Goal: Task Accomplishment & Management: Manage account settings

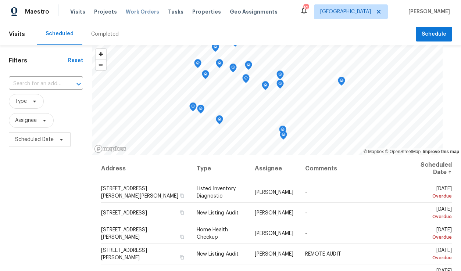
click at [146, 11] on span "Work Orders" at bounding box center [142, 11] width 33 height 7
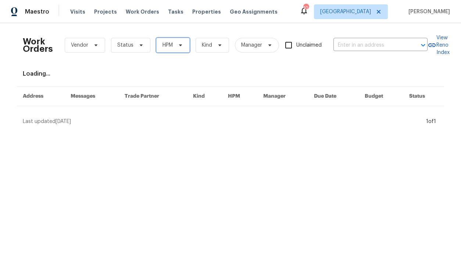
click at [174, 48] on span "HPM" at bounding box center [172, 45] width 33 height 15
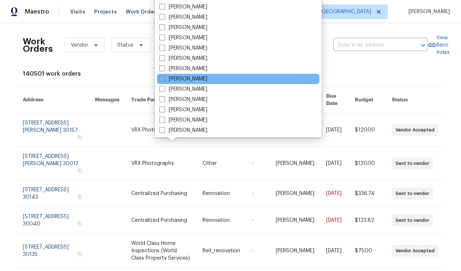
scroll to position [257, 0]
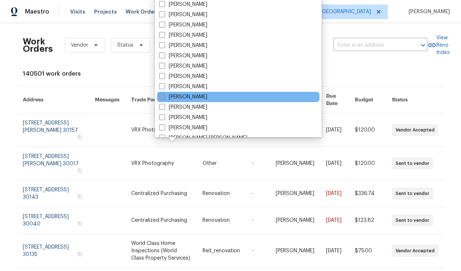
click at [186, 97] on label "[PERSON_NAME]" at bounding box center [183, 96] width 48 height 7
click at [164, 97] on input "[PERSON_NAME]" at bounding box center [161, 95] width 5 height 5
checkbox input "true"
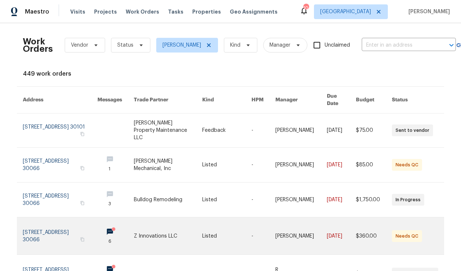
click at [47, 219] on link at bounding box center [60, 236] width 75 height 37
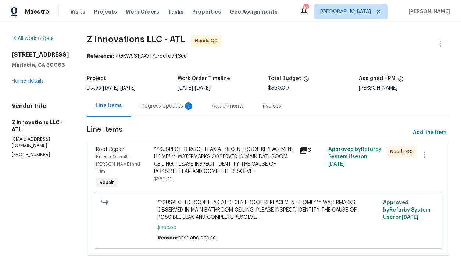
click at [167, 107] on div "Progress Updates 1" at bounding box center [167, 106] width 54 height 7
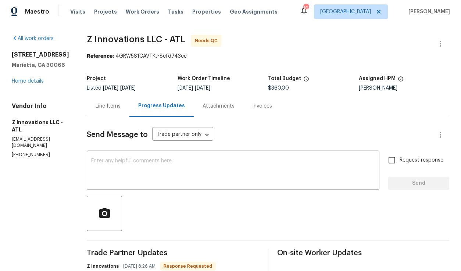
click at [108, 101] on div "Line Items" at bounding box center [108, 106] width 43 height 22
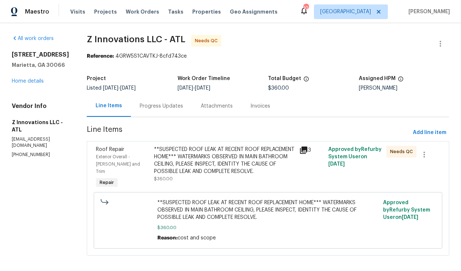
click at [172, 175] on div "**SUSPECTED ROOF LEAK AT RECENT ROOF REPLACEMENT HOME*** WATERMARKS OBSERVED IN…" at bounding box center [224, 164] width 141 height 37
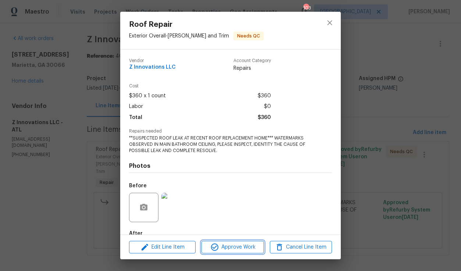
click at [229, 247] on span "Approve Work" at bounding box center [233, 247] width 58 height 9
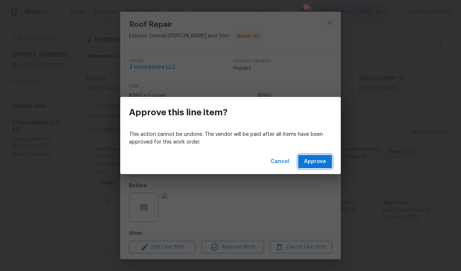
click at [315, 165] on span "Approve" at bounding box center [315, 161] width 22 height 9
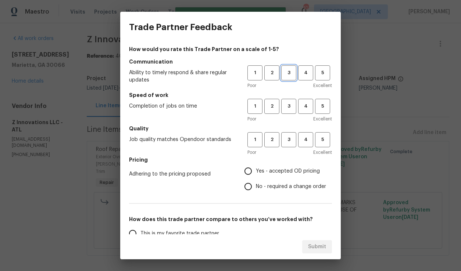
click at [283, 75] on span "3" at bounding box center [289, 73] width 14 height 8
click at [285, 106] on span "3" at bounding box center [289, 106] width 14 height 8
click at [288, 142] on span "3" at bounding box center [289, 140] width 14 height 8
click at [276, 168] on span "Yes - accepted OD pricing" at bounding box center [288, 172] width 64 height 8
click at [256, 167] on input "Yes - accepted OD pricing" at bounding box center [247, 171] width 15 height 15
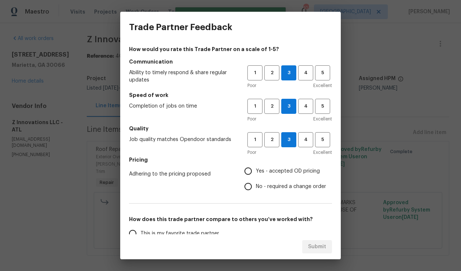
radio input "true"
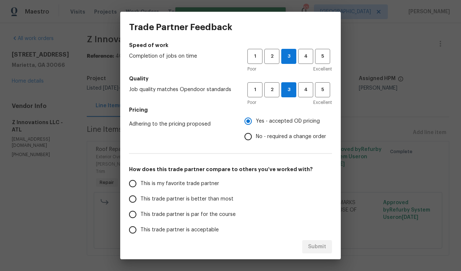
scroll to position [88, 0]
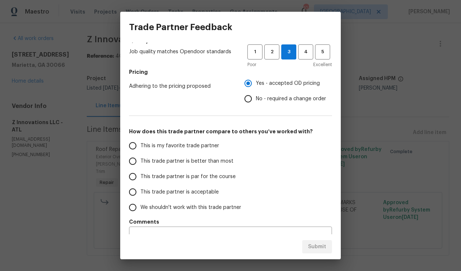
click at [197, 178] on span "This trade partner is par for the course" at bounding box center [187, 177] width 95 height 8
click at [140, 178] on input "This trade partner is par for the course" at bounding box center [132, 176] width 15 height 15
click at [325, 250] on span "Submit" at bounding box center [317, 247] width 18 height 9
radio input "true"
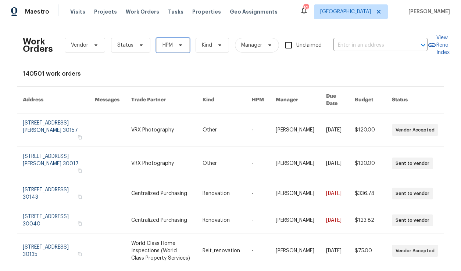
click at [167, 46] on span "HPM" at bounding box center [168, 45] width 10 height 7
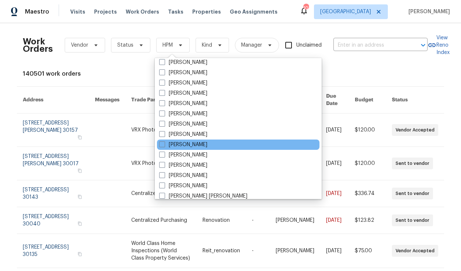
scroll to position [263, 0]
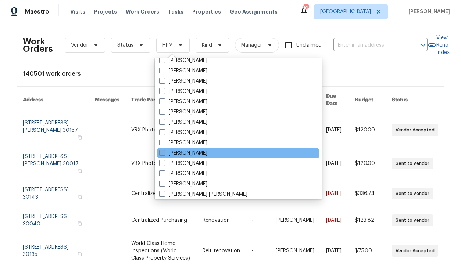
click at [186, 152] on label "[PERSON_NAME]" at bounding box center [183, 153] width 48 height 7
click at [164, 152] on input "[PERSON_NAME]" at bounding box center [161, 152] width 5 height 5
checkbox input "true"
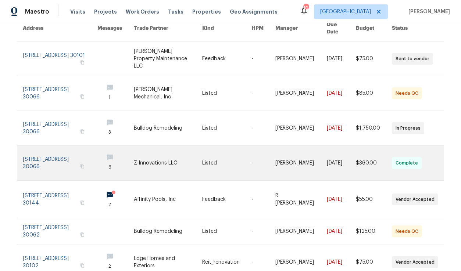
scroll to position [73, 0]
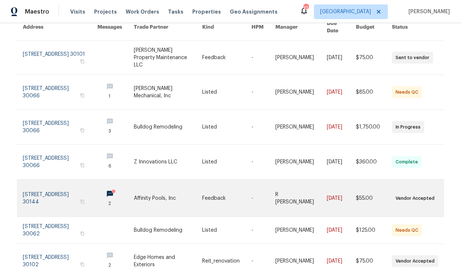
click at [174, 180] on link at bounding box center [168, 198] width 68 height 37
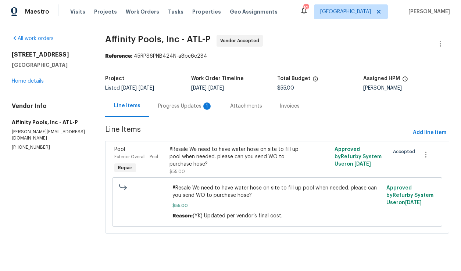
click at [178, 106] on div "Progress Updates 1" at bounding box center [185, 106] width 54 height 7
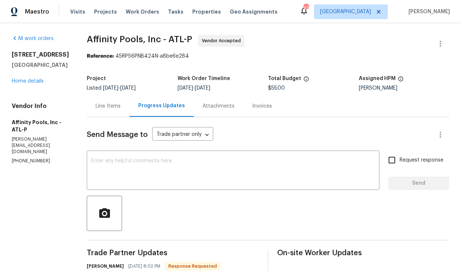
click at [90, 110] on div "Line Items" at bounding box center [108, 106] width 43 height 22
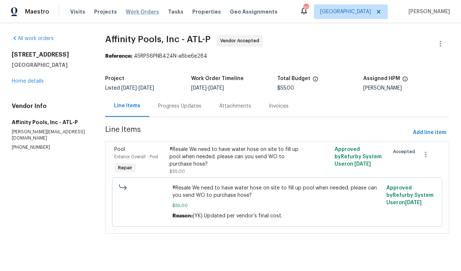
click at [135, 11] on span "Work Orders" at bounding box center [142, 11] width 33 height 7
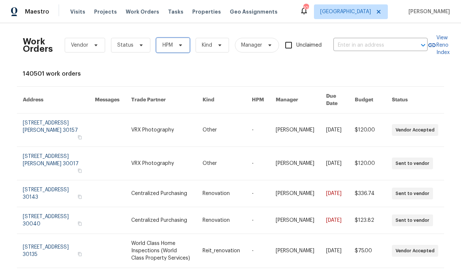
click at [173, 43] on span "HPM" at bounding box center [172, 45] width 33 height 15
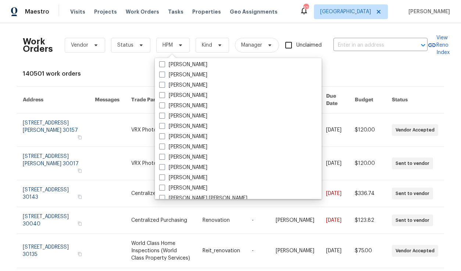
scroll to position [260, 0]
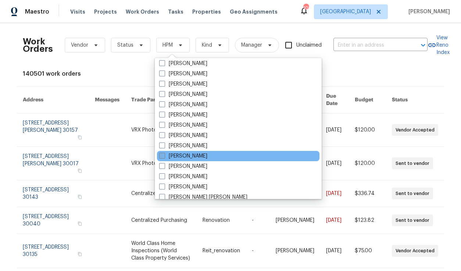
click at [182, 157] on label "[PERSON_NAME]" at bounding box center [183, 156] width 48 height 7
click at [164, 157] on input "[PERSON_NAME]" at bounding box center [161, 155] width 5 height 5
checkbox input "true"
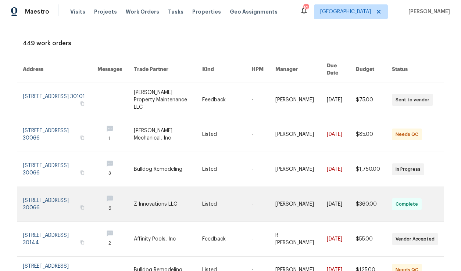
scroll to position [32, 0]
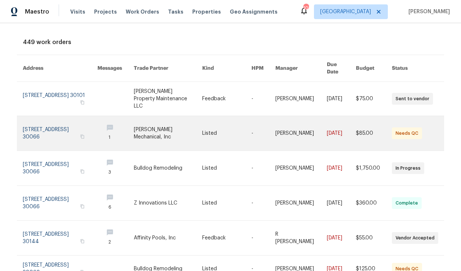
click at [74, 118] on link at bounding box center [60, 133] width 75 height 35
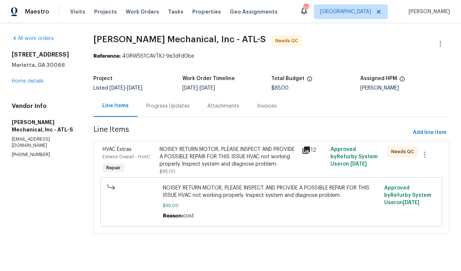
click at [163, 103] on div "Progress Updates" at bounding box center [167, 106] width 43 height 7
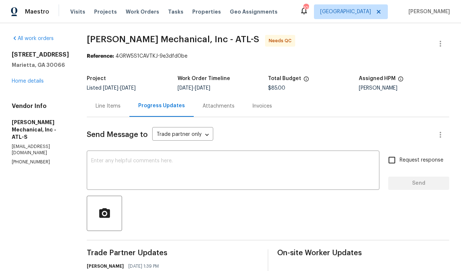
click at [122, 97] on div "Line Items" at bounding box center [108, 106] width 43 height 22
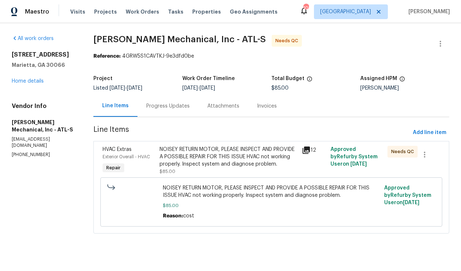
click at [215, 151] on div "NOISEY RETURN MOTOR, PLEASE INSPECT AND PROVIDE A POSSIBLE REPAIR FOR THIS ISSU…" at bounding box center [229, 157] width 138 height 22
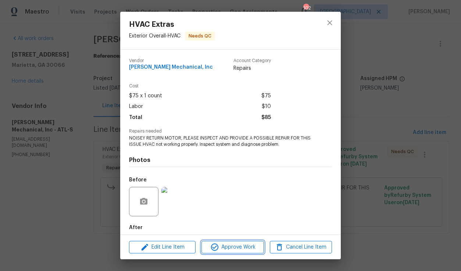
click at [239, 244] on span "Approve Work" at bounding box center [233, 247] width 58 height 9
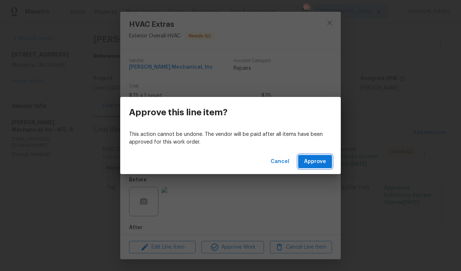
click at [308, 156] on button "Approve" at bounding box center [315, 162] width 34 height 14
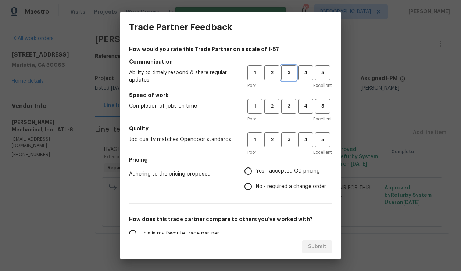
click at [292, 72] on span "3" at bounding box center [289, 73] width 14 height 8
click at [290, 101] on button "3" at bounding box center [288, 106] width 15 height 15
click at [290, 140] on span "3" at bounding box center [289, 140] width 14 height 8
click at [271, 169] on span "Yes - accepted OD pricing" at bounding box center [288, 172] width 64 height 8
click at [256, 169] on input "Yes - accepted OD pricing" at bounding box center [247, 171] width 15 height 15
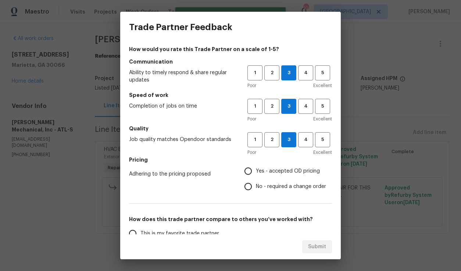
radio input "true"
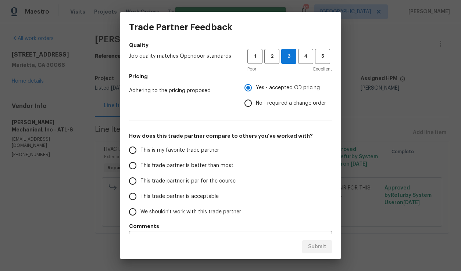
scroll to position [86, 0]
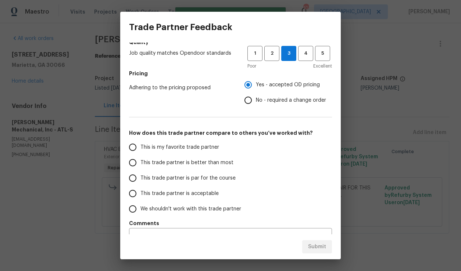
click at [207, 181] on span "This trade partner is par for the course" at bounding box center [187, 179] width 95 height 8
click at [140, 181] on input "This trade partner is par for the course" at bounding box center [132, 178] width 15 height 15
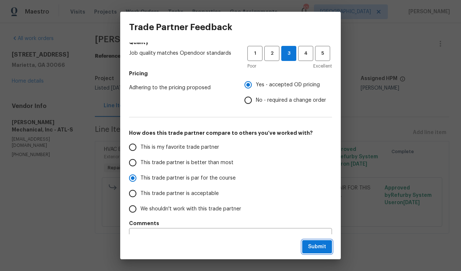
click at [310, 245] on span "Submit" at bounding box center [317, 247] width 18 height 9
radio input "true"
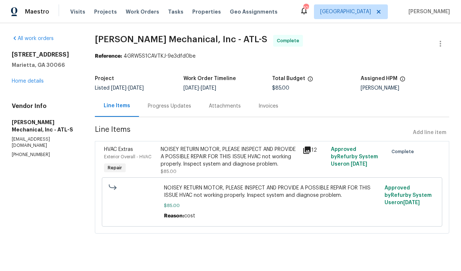
radio input "false"
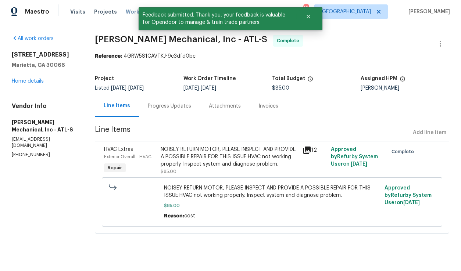
click at [130, 12] on span "Work Orders" at bounding box center [142, 11] width 33 height 7
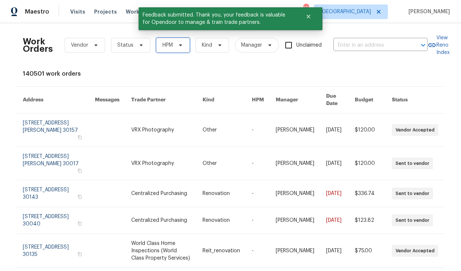
click at [184, 43] on span "HPM" at bounding box center [172, 45] width 33 height 15
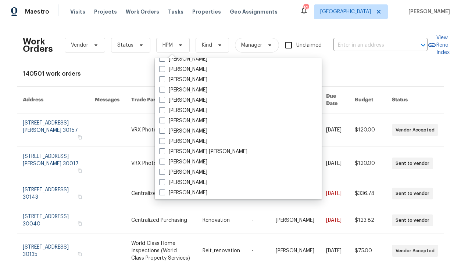
scroll to position [309, 0]
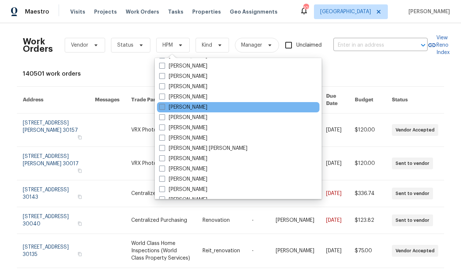
click at [186, 107] on label "[PERSON_NAME]" at bounding box center [183, 107] width 48 height 7
click at [164, 107] on input "[PERSON_NAME]" at bounding box center [161, 106] width 5 height 5
checkbox input "true"
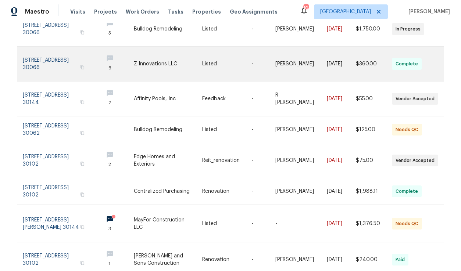
scroll to position [174, 0]
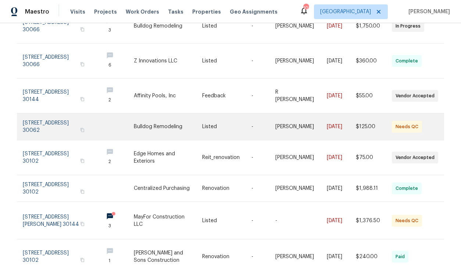
click at [181, 114] on link at bounding box center [168, 127] width 68 height 26
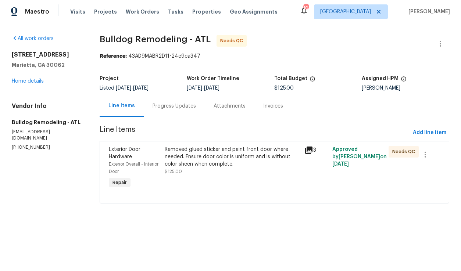
click at [172, 107] on div "Progress Updates" at bounding box center [174, 106] width 43 height 7
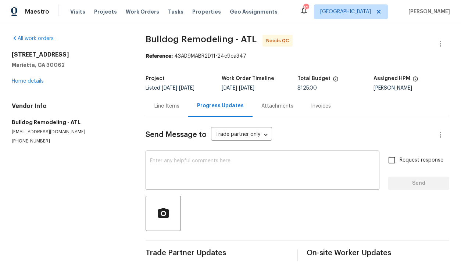
scroll to position [2, 0]
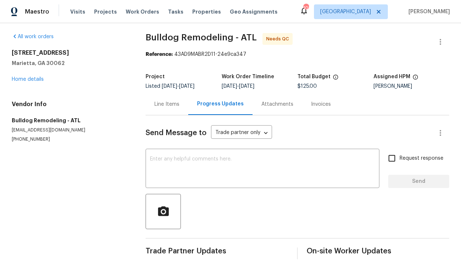
click at [158, 101] on div "Line Items" at bounding box center [166, 104] width 25 height 7
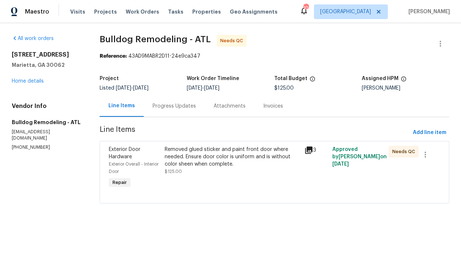
click at [188, 156] on div "Removed glued sticker and paint front door where needed. Ensure door color is u…" at bounding box center [233, 157] width 136 height 22
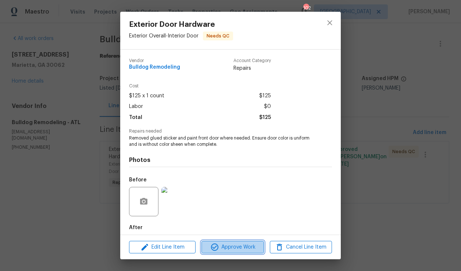
click at [227, 248] on span "Approve Work" at bounding box center [233, 247] width 58 height 9
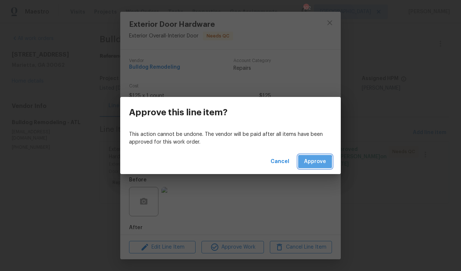
click at [301, 166] on button "Approve" at bounding box center [315, 162] width 34 height 14
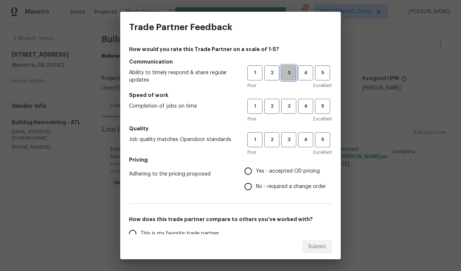
click at [290, 74] on span "3" at bounding box center [289, 73] width 14 height 8
click at [290, 111] on button "3" at bounding box center [288, 106] width 15 height 15
click at [290, 138] on span "3" at bounding box center [289, 140] width 14 height 8
click at [276, 166] on label "Yes - accepted OD pricing" at bounding box center [283, 171] width 86 height 15
click at [256, 166] on input "Yes - accepted OD pricing" at bounding box center [247, 171] width 15 height 15
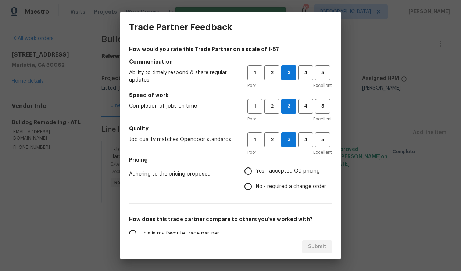
radio input "true"
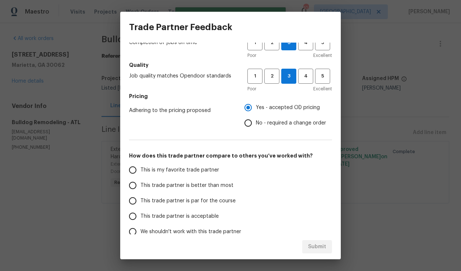
scroll to position [64, 0]
click at [190, 198] on span "This trade partner is par for the course" at bounding box center [187, 201] width 95 height 8
click at [140, 198] on input "This trade partner is par for the course" at bounding box center [132, 200] width 15 height 15
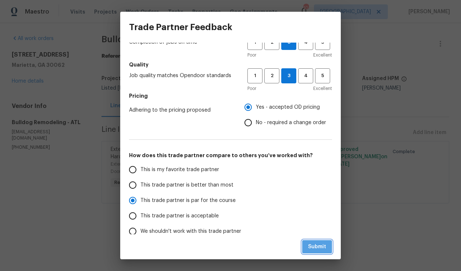
click at [317, 244] on span "Submit" at bounding box center [317, 247] width 18 height 9
radio input "true"
radio input "false"
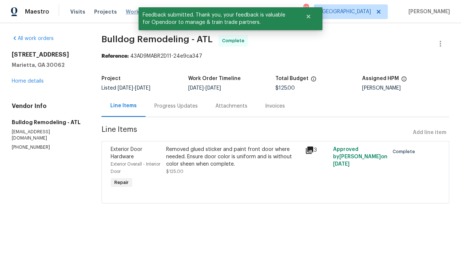
click at [132, 11] on span "Work Orders" at bounding box center [142, 11] width 33 height 7
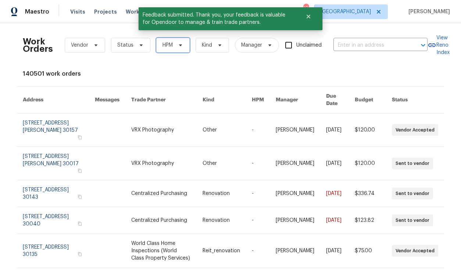
click at [169, 45] on span "HPM" at bounding box center [168, 45] width 10 height 7
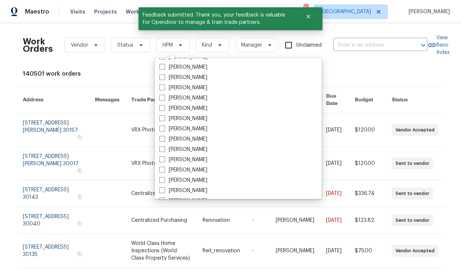
scroll to position [240, 0]
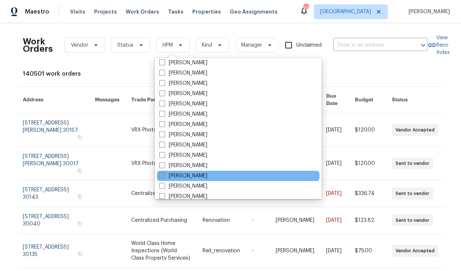
click at [189, 176] on label "[PERSON_NAME]" at bounding box center [183, 175] width 48 height 7
click at [164, 176] on input "[PERSON_NAME]" at bounding box center [161, 174] width 5 height 5
checkbox input "true"
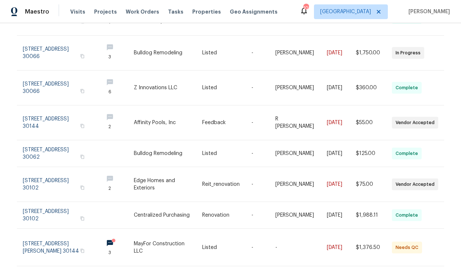
scroll to position [149, 0]
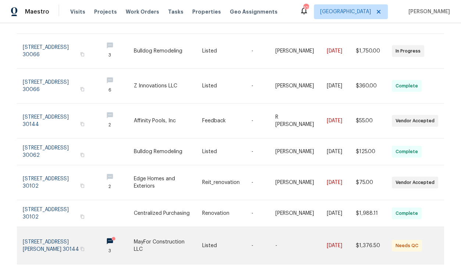
click at [63, 231] on link at bounding box center [60, 245] width 75 height 37
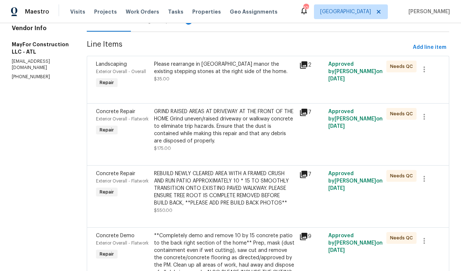
scroll to position [155, 0]
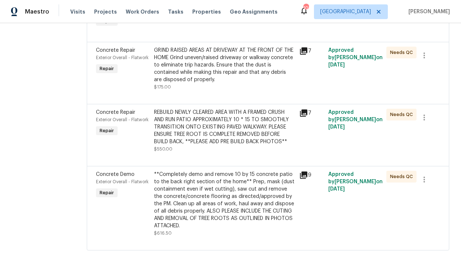
click at [307, 47] on icon at bounding box center [303, 50] width 7 height 7
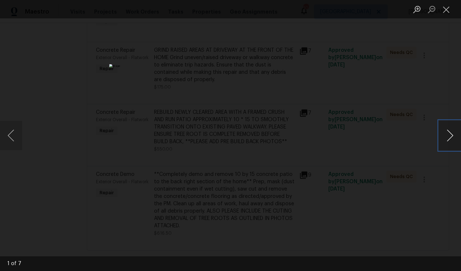
click at [449, 135] on button "Next image" at bounding box center [450, 135] width 22 height 29
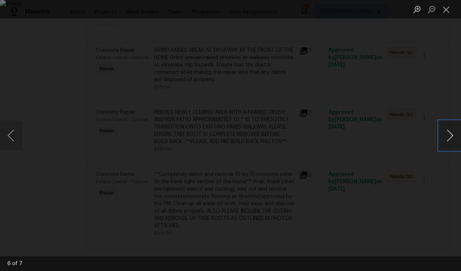
click at [449, 135] on button "Next image" at bounding box center [450, 135] width 22 height 29
click at [449, 11] on button "Close lightbox" at bounding box center [446, 9] width 15 height 13
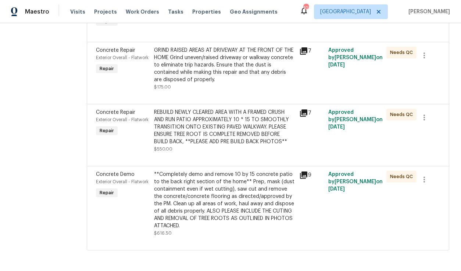
click at [231, 60] on div "GRIND RAISED AREAS AT DRIVEWAY AT THE FRONT OF THE HOME Grind uneven/raised dri…" at bounding box center [224, 65] width 141 height 37
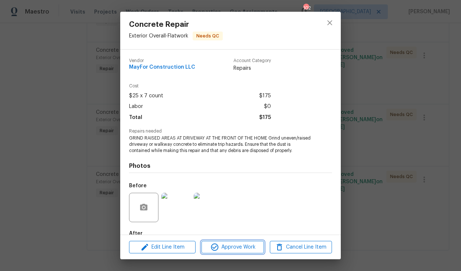
click at [232, 247] on span "Approve Work" at bounding box center [233, 247] width 58 height 9
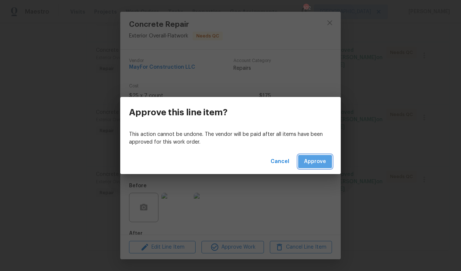
click at [325, 166] on button "Approve" at bounding box center [315, 162] width 34 height 14
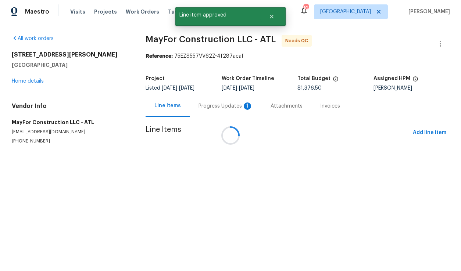
scroll to position [0, 0]
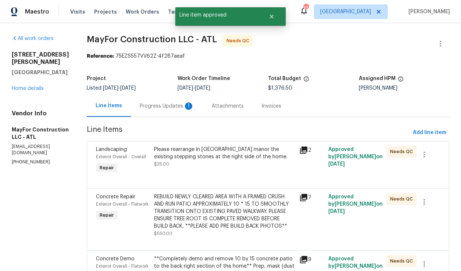
click at [215, 162] on div "Please rearrange in [GEOGRAPHIC_DATA] manor the existing stepping stones at the…" at bounding box center [224, 157] width 141 height 22
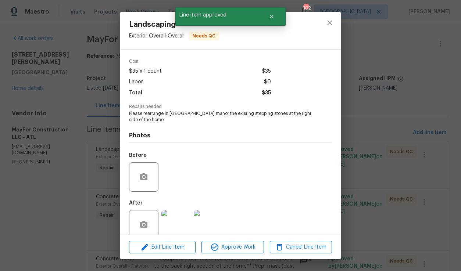
scroll to position [37, 0]
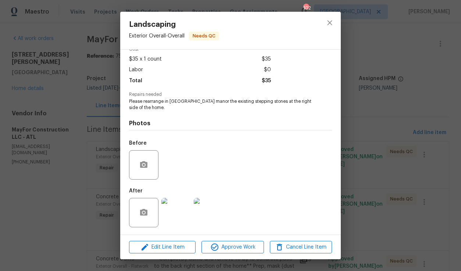
click at [183, 208] on img at bounding box center [175, 212] width 29 height 29
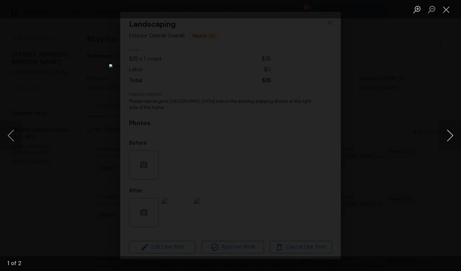
click at [449, 139] on button "Next image" at bounding box center [450, 135] width 22 height 29
click at [445, 12] on button "Close lightbox" at bounding box center [446, 9] width 15 height 13
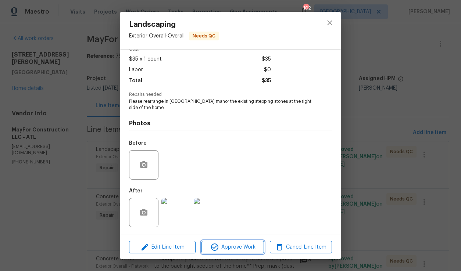
click at [227, 250] on span "Approve Work" at bounding box center [233, 247] width 58 height 9
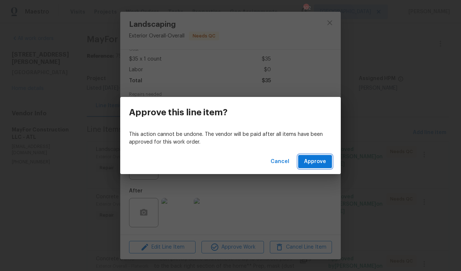
click at [313, 160] on span "Approve" at bounding box center [315, 161] width 22 height 9
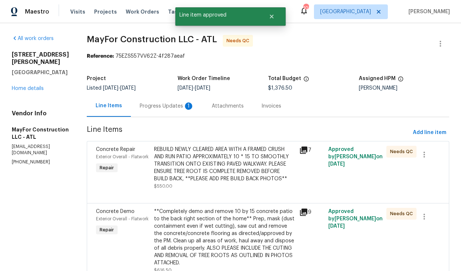
click at [204, 173] on div "REBUILD NEWLY CLEARED AREA WITH A FRAMED CRUSH AND RUN PATIO APPROXIMATELY 10 *…" at bounding box center [224, 164] width 141 height 37
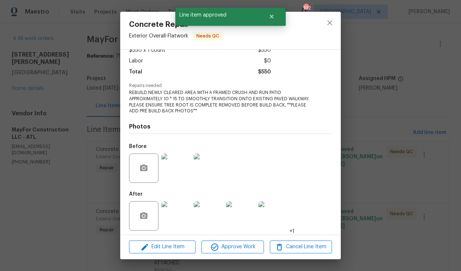
scroll to position [49, 0]
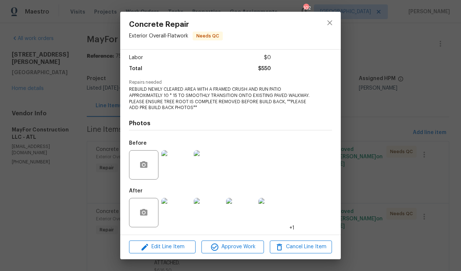
click at [181, 208] on img at bounding box center [175, 212] width 29 height 29
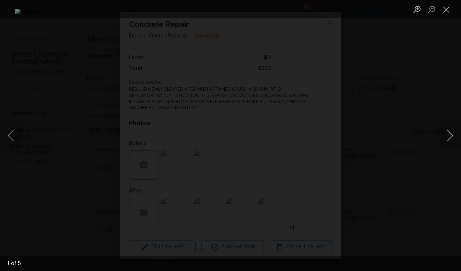
click at [451, 131] on button "Next image" at bounding box center [450, 135] width 22 height 29
click at [447, 10] on button "Close lightbox" at bounding box center [446, 9] width 15 height 13
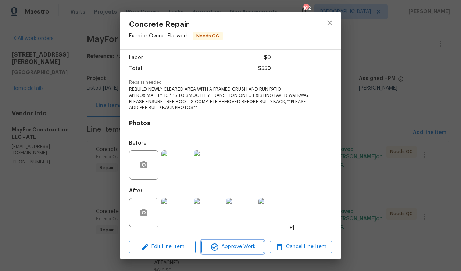
click at [244, 247] on span "Approve Work" at bounding box center [233, 247] width 58 height 9
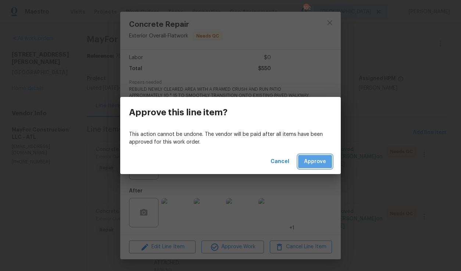
click at [322, 158] on span "Approve" at bounding box center [315, 161] width 22 height 9
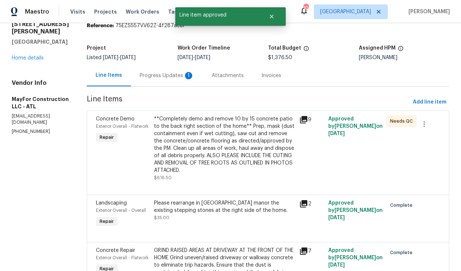
scroll to position [31, 0]
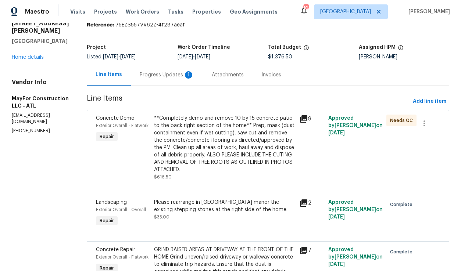
click at [307, 120] on icon at bounding box center [303, 118] width 7 height 7
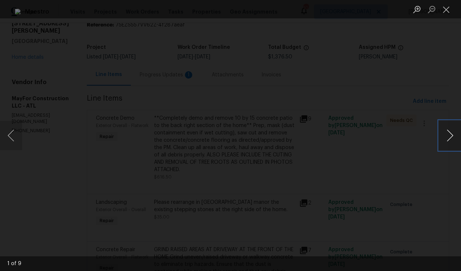
click at [447, 134] on button "Next image" at bounding box center [450, 135] width 22 height 29
click at [447, 135] on button "Next image" at bounding box center [450, 135] width 22 height 29
click at [442, 11] on button "Close lightbox" at bounding box center [446, 9] width 15 height 13
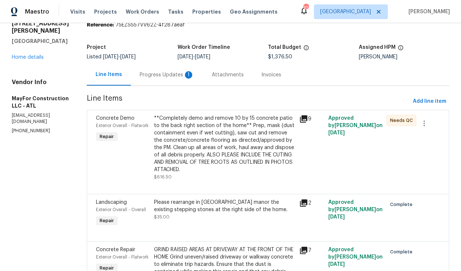
click at [213, 140] on div "**Completely demo and remove 10 by 15 concrete patio to the back right section …" at bounding box center [224, 144] width 141 height 59
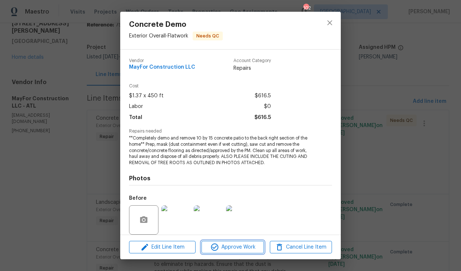
click at [243, 246] on span "Approve Work" at bounding box center [233, 247] width 58 height 9
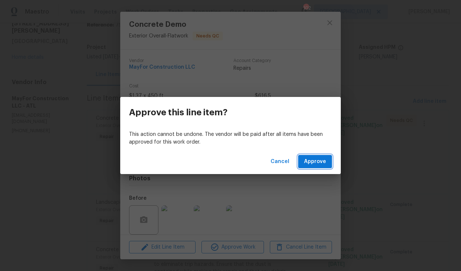
click at [322, 163] on span "Approve" at bounding box center [315, 161] width 22 height 9
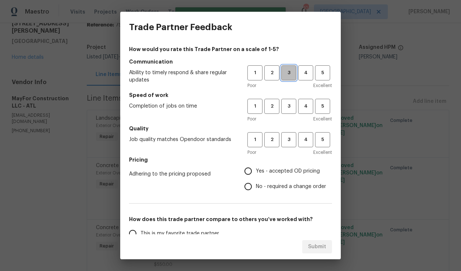
click at [282, 75] on button "3" at bounding box center [288, 72] width 15 height 15
click at [288, 115] on div "1 2 3 4 5 Poor Excellent" at bounding box center [289, 111] width 85 height 24
click at [288, 108] on span "3" at bounding box center [289, 106] width 14 height 8
click at [289, 140] on span "3" at bounding box center [289, 140] width 14 height 8
click at [275, 167] on label "Yes - accepted OD pricing" at bounding box center [283, 171] width 86 height 15
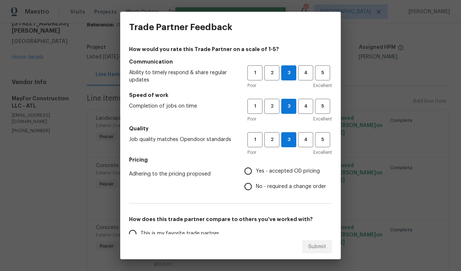
click at [256, 167] on input "Yes - accepted OD pricing" at bounding box center [247, 171] width 15 height 15
radio input "true"
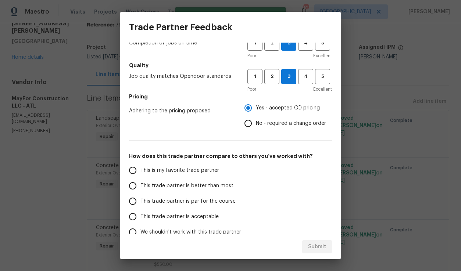
scroll to position [75, 0]
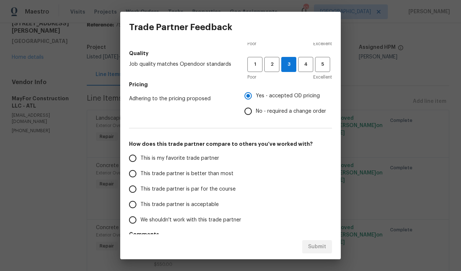
click at [191, 187] on span "This trade partner is par for the course" at bounding box center [187, 190] width 95 height 8
click at [140, 187] on input "This trade partner is par for the course" at bounding box center [132, 189] width 15 height 15
click at [313, 243] on span "Submit" at bounding box center [317, 247] width 18 height 9
radio input "true"
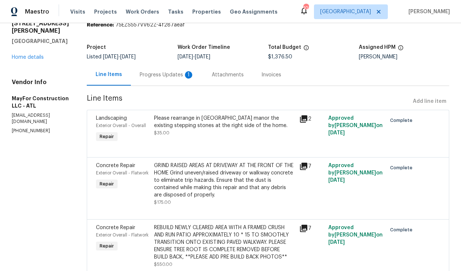
radio input "false"
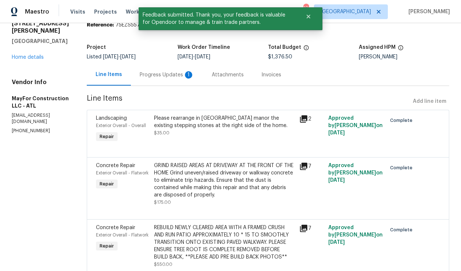
click at [192, 72] on div "Progress Updates 1" at bounding box center [167, 74] width 54 height 7
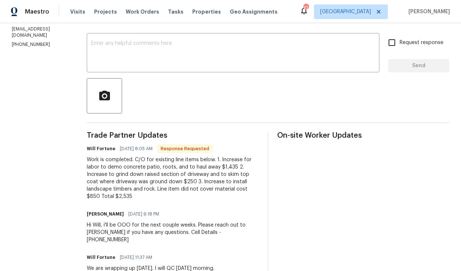
scroll to position [119, 0]
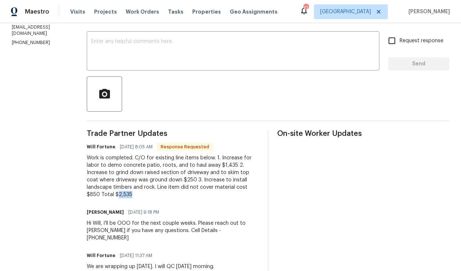
drag, startPoint x: 140, startPoint y: 194, endPoint x: 126, endPoint y: 194, distance: 13.6
click at [126, 194] on div "Work is completed. C/O for existing line items below. 1. Increase for labor to …" at bounding box center [173, 176] width 172 height 44
click at [187, 189] on div "Work is completed. C/O for existing line items below. 1. Increase for labor to …" at bounding box center [173, 176] width 172 height 44
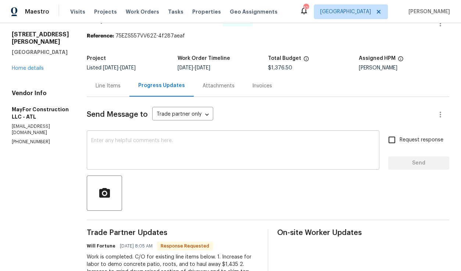
scroll to position [18, 0]
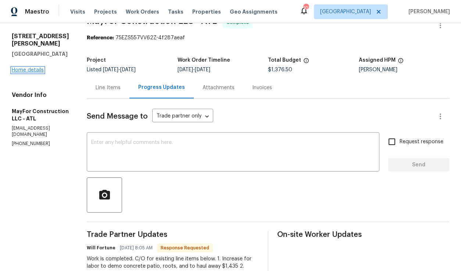
click at [28, 68] on link "Home details" at bounding box center [28, 70] width 32 height 5
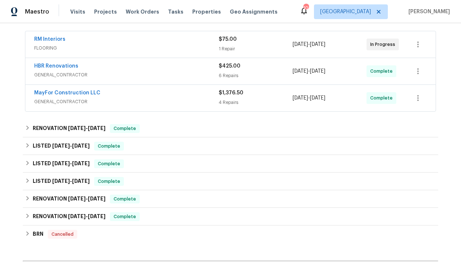
scroll to position [218, 0]
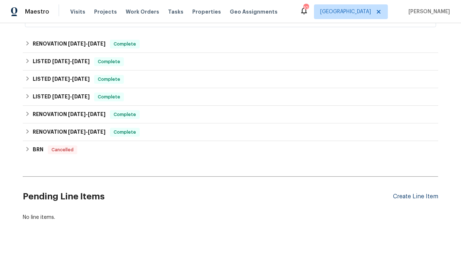
click at [403, 197] on div "Create Line Item" at bounding box center [415, 196] width 45 height 7
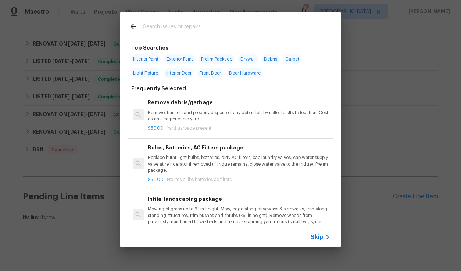
click at [166, 31] on input "text" at bounding box center [221, 27] width 156 height 11
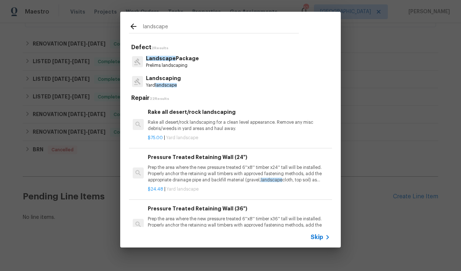
type input "landscape"
click at [168, 86] on span "landscape" at bounding box center [166, 85] width 22 height 4
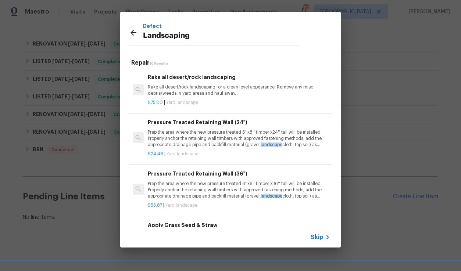
click at [173, 89] on p "Rake all desert/rock landscaping for a clean level appearance. Remove any misc …" at bounding box center [239, 90] width 182 height 13
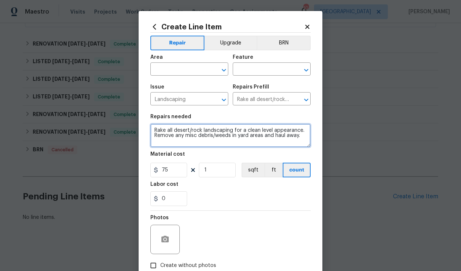
drag, startPoint x: 303, startPoint y: 136, endPoint x: 143, endPoint y: 122, distance: 160.8
click at [143, 122] on div "Create Line Item Repair Upgrade BRN Area ​ Feature ​ Issue Landscaping ​ Repair…" at bounding box center [231, 158] width 184 height 294
type textarea "change order for previous work"
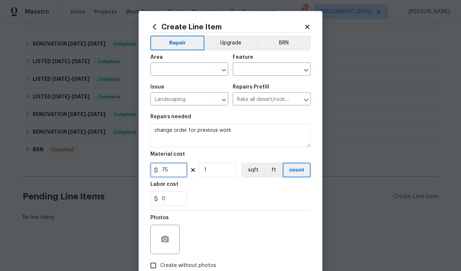
drag, startPoint x: 172, startPoint y: 174, endPoint x: 153, endPoint y: 170, distance: 19.4
click at [153, 170] on div "75" at bounding box center [168, 170] width 37 height 15
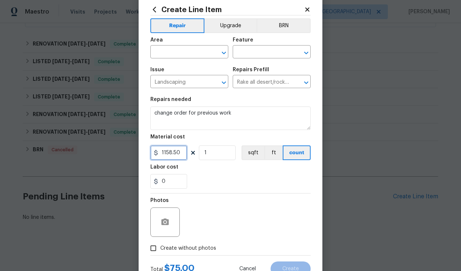
scroll to position [11, 0]
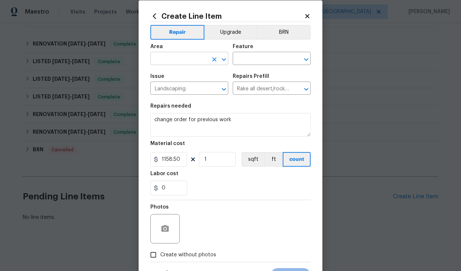
type input "1158.5"
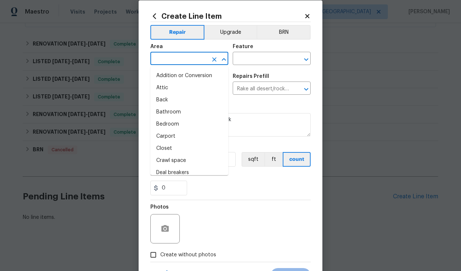
click at [175, 60] on input "text" at bounding box center [178, 59] width 57 height 11
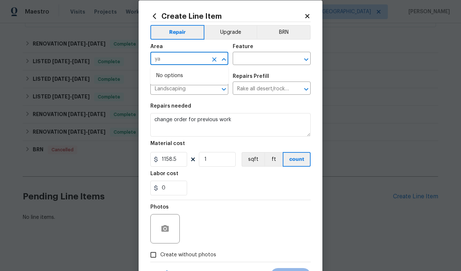
type input "y"
click at [174, 77] on li "Back" at bounding box center [189, 76] width 78 height 12
type input "Back"
click at [249, 60] on input "text" at bounding box center [261, 59] width 57 height 11
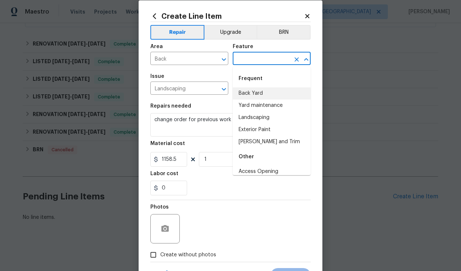
click at [263, 93] on li "Back Yard" at bounding box center [272, 94] width 78 height 12
type input "Back Yard"
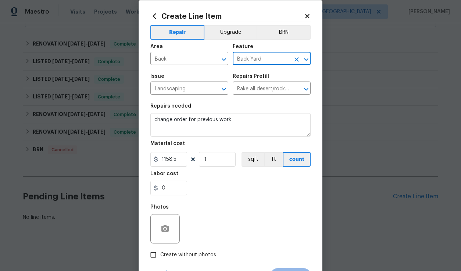
click at [153, 254] on input "Create without photos" at bounding box center [153, 255] width 14 height 14
checkbox input "true"
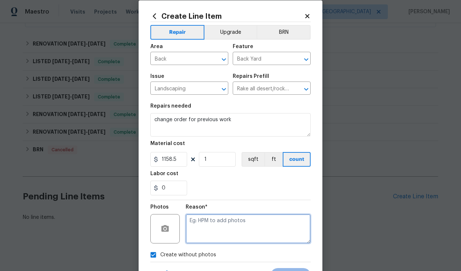
click at [227, 230] on textarea at bounding box center [248, 228] width 125 height 29
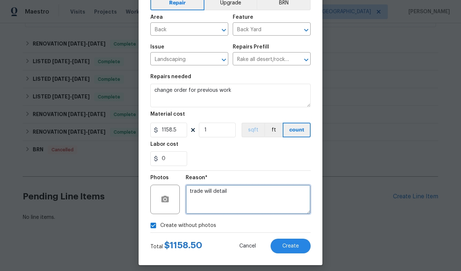
scroll to position [41, 0]
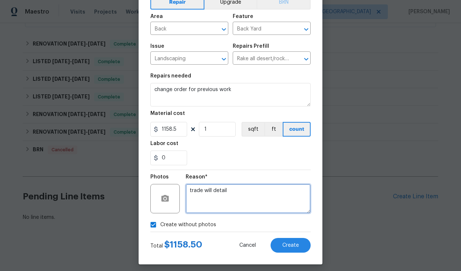
type textarea "trade will detail"
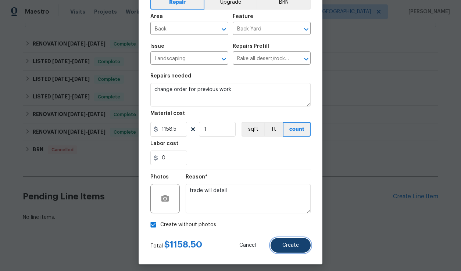
click at [299, 239] on button "Create" at bounding box center [291, 245] width 40 height 15
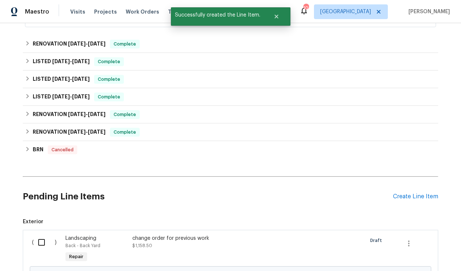
scroll to position [301, 0]
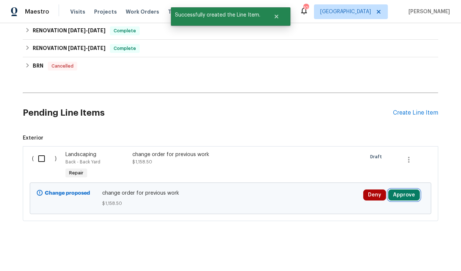
click at [394, 193] on button "Approve" at bounding box center [404, 195] width 32 height 11
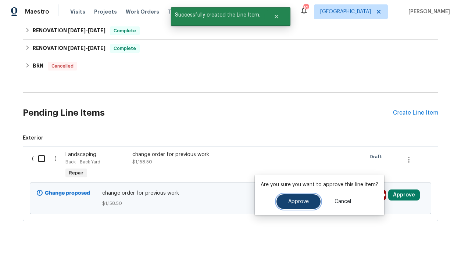
click at [312, 196] on button "Approve" at bounding box center [298, 201] width 44 height 15
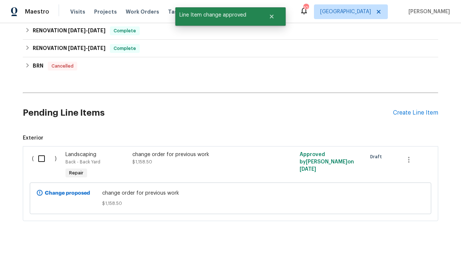
click at [45, 160] on input "checkbox" at bounding box center [44, 158] width 21 height 15
checkbox input "true"
click at [402, 253] on span "Create Work Order" at bounding box center [418, 253] width 49 height 9
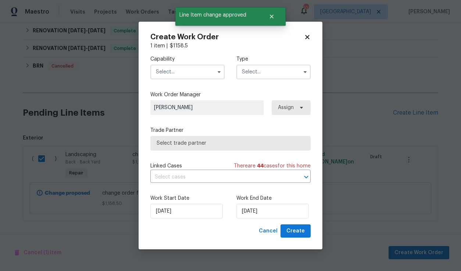
click at [184, 75] on input "text" at bounding box center [187, 72] width 74 height 15
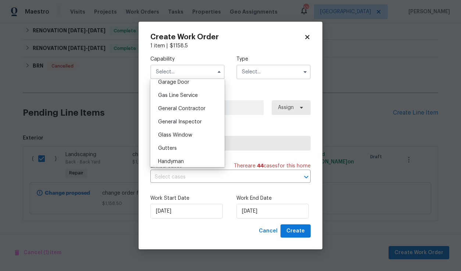
scroll to position [328, 0]
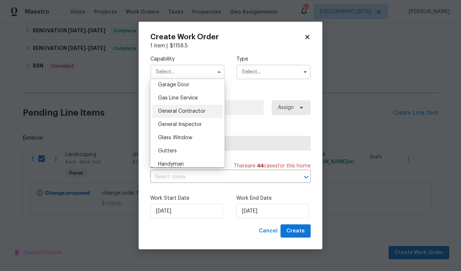
click at [194, 114] on span "General Contractor" at bounding box center [181, 111] width 47 height 5
type input "General Contractor"
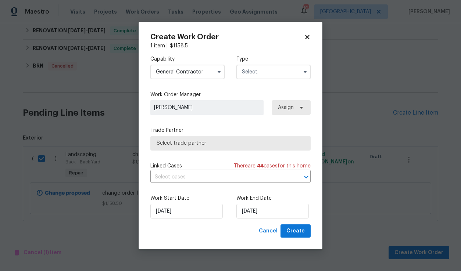
click at [264, 69] on input "text" at bounding box center [273, 72] width 74 height 15
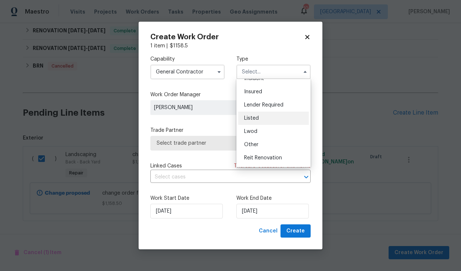
scroll to position [42, 0]
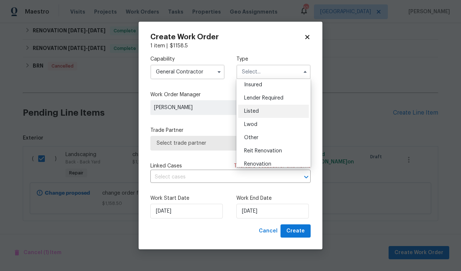
click at [264, 108] on div "Listed" at bounding box center [273, 111] width 71 height 13
type input "Listed"
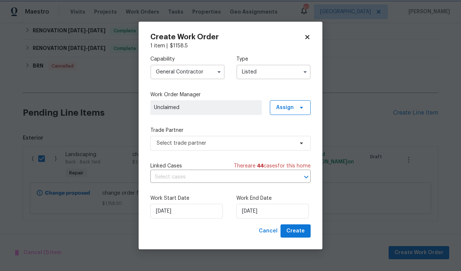
scroll to position [0, 0]
click at [209, 106] on span "Unclaimed" at bounding box center [206, 107] width 104 height 7
click at [275, 110] on span "Assign" at bounding box center [290, 107] width 41 height 15
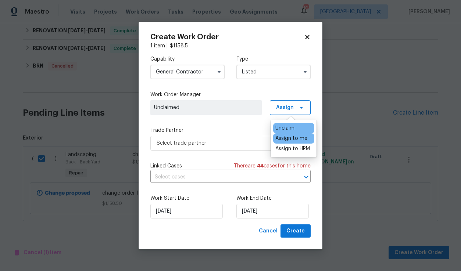
click at [289, 136] on div "Assign to me" at bounding box center [291, 138] width 32 height 7
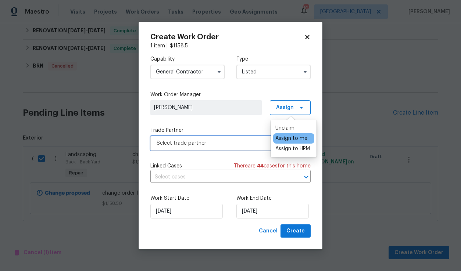
click at [228, 140] on span "Select trade partner" at bounding box center [225, 143] width 137 height 7
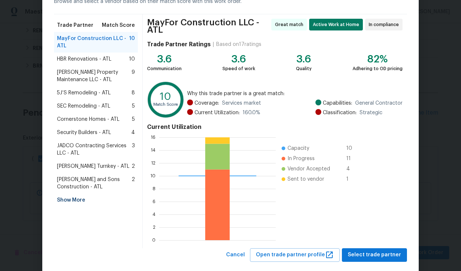
scroll to position [56, 0]
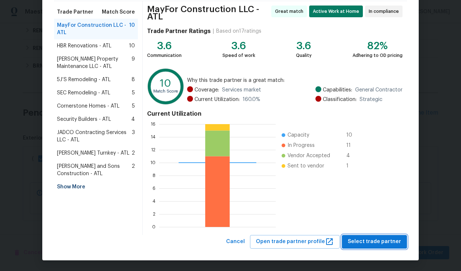
click at [371, 243] on span "Select trade partner" at bounding box center [374, 242] width 53 height 9
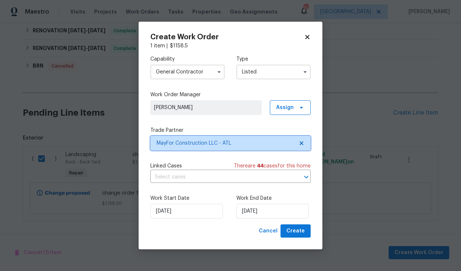
scroll to position [0, 0]
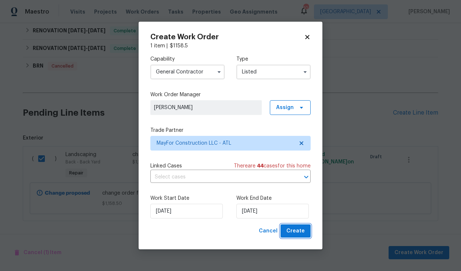
click at [297, 231] on span "Create" at bounding box center [295, 231] width 18 height 9
checkbox input "false"
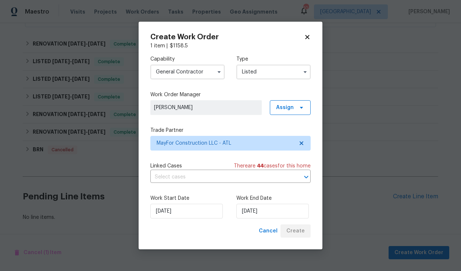
scroll to position [244, 0]
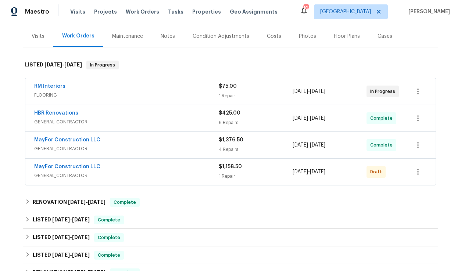
scroll to position [87, 0]
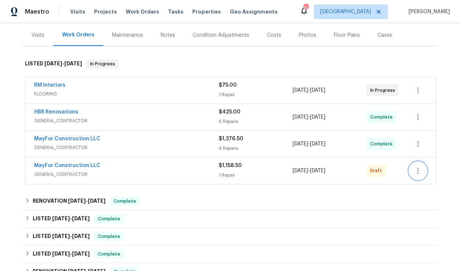
click at [414, 171] on icon "button" at bounding box center [418, 171] width 9 height 9
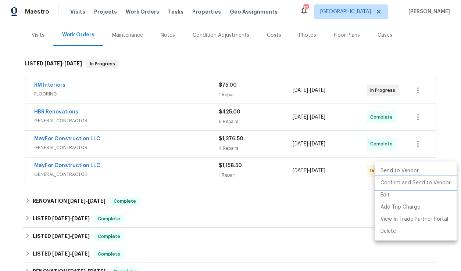
click at [415, 180] on li "Confirm and Send to Vendor" at bounding box center [416, 183] width 82 height 12
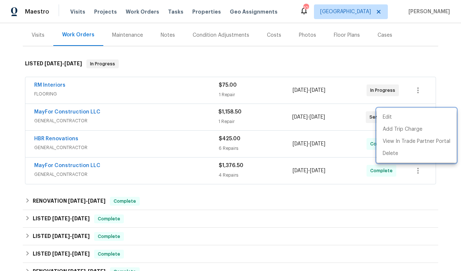
click at [304, 74] on div at bounding box center [230, 135] width 461 height 271
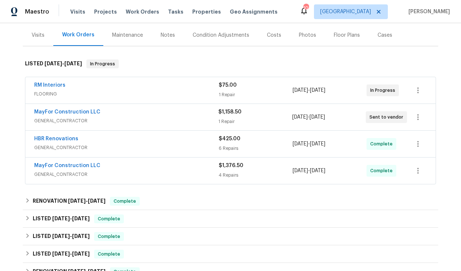
click at [51, 88] on span "RM Interiors" at bounding box center [49, 85] width 31 height 7
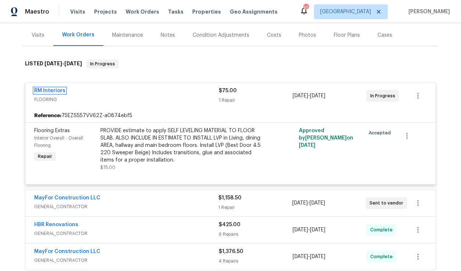
click at [51, 88] on link "RM Interiors" at bounding box center [49, 90] width 31 height 5
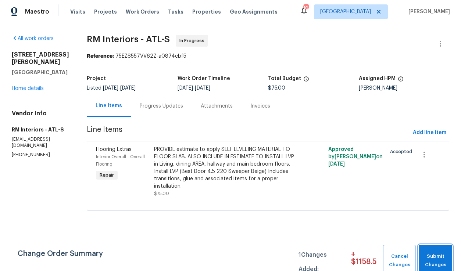
click at [438, 258] on span "Submit Changes" at bounding box center [435, 261] width 26 height 17
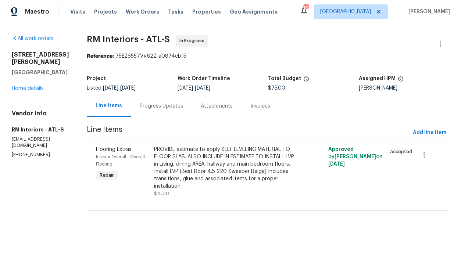
click at [163, 103] on div "Progress Updates" at bounding box center [161, 106] width 43 height 7
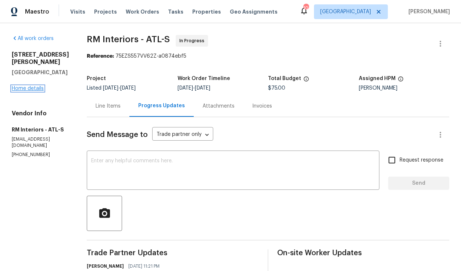
click at [26, 91] on link "Home details" at bounding box center [28, 88] width 32 height 5
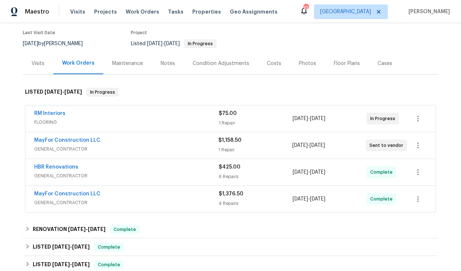
scroll to position [60, 0]
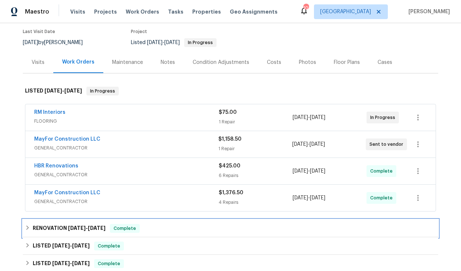
click at [76, 234] on div "RENOVATION 7/2/25 - 7/2/25 Complete" at bounding box center [230, 229] width 415 height 18
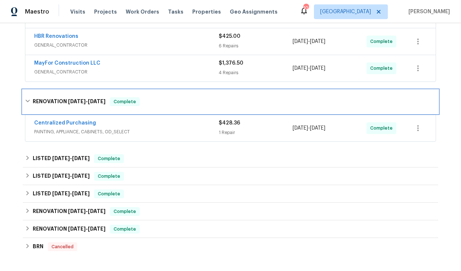
scroll to position [209, 0]
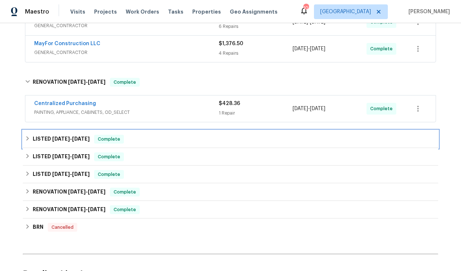
click at [86, 141] on span "[DATE]" at bounding box center [81, 138] width 18 height 5
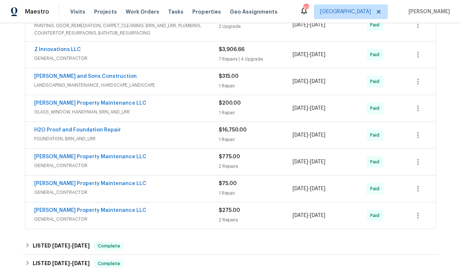
scroll to position [0, 0]
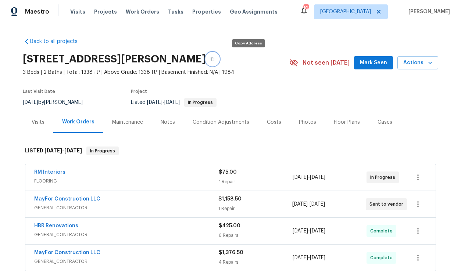
click at [219, 58] on button "button" at bounding box center [212, 59] width 13 height 13
click at [143, 10] on span "Work Orders" at bounding box center [142, 11] width 33 height 7
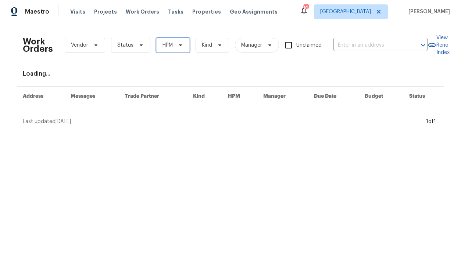
click at [172, 44] on span "HPM" at bounding box center [172, 45] width 33 height 15
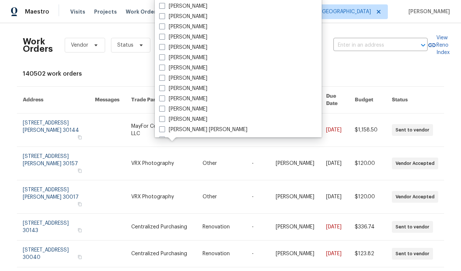
scroll to position [268, 0]
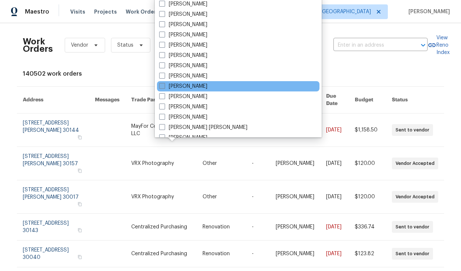
click at [165, 85] on label "[PERSON_NAME]" at bounding box center [183, 86] width 48 height 7
click at [164, 85] on input "[PERSON_NAME]" at bounding box center [161, 85] width 5 height 5
checkbox input "true"
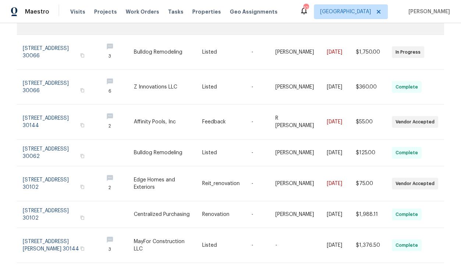
scroll to position [176, 0]
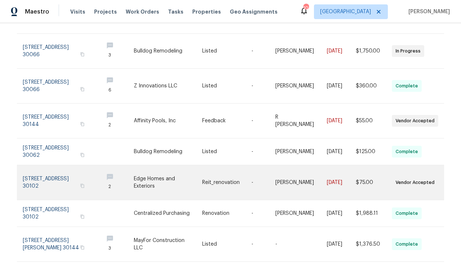
click at [146, 172] on link at bounding box center [168, 182] width 68 height 35
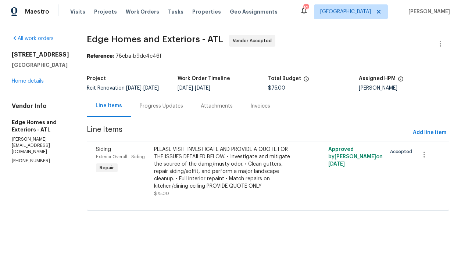
click at [147, 99] on div "Progress Updates" at bounding box center [161, 106] width 61 height 22
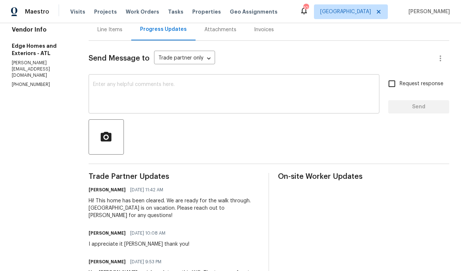
scroll to position [79, 0]
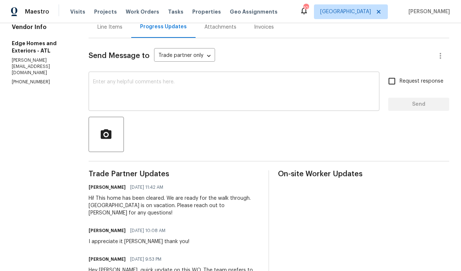
click at [130, 111] on div "x ​" at bounding box center [234, 93] width 291 height 38
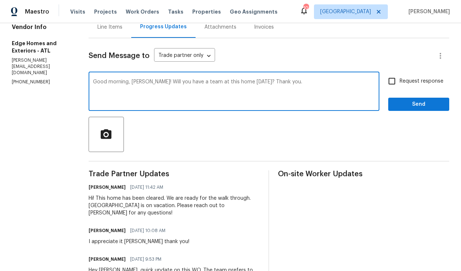
type textarea "Good morning, Cody! Will you have a team at this home today? Thank you."
click at [394, 88] on input "Request response" at bounding box center [391, 81] width 15 height 15
checkbox input "true"
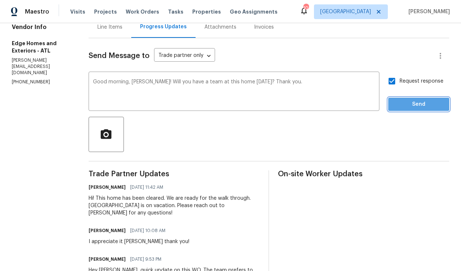
click at [398, 111] on button "Send" at bounding box center [418, 105] width 61 height 14
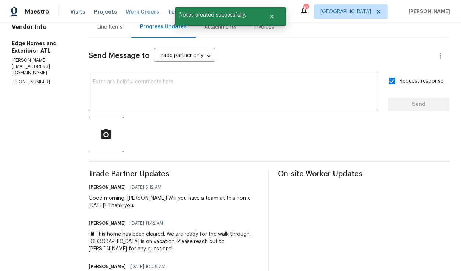
click at [140, 13] on span "Work Orders" at bounding box center [142, 11] width 33 height 7
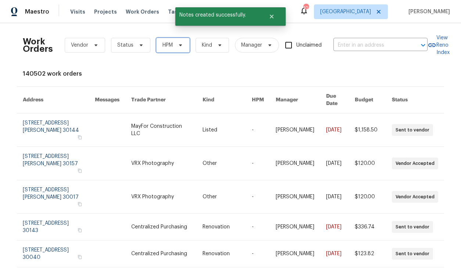
click at [171, 45] on span "HPM" at bounding box center [168, 45] width 10 height 7
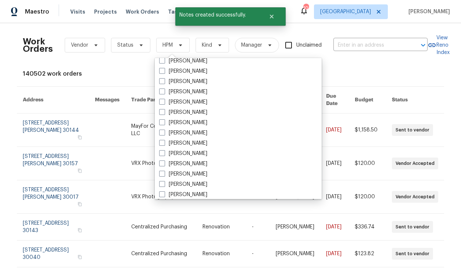
scroll to position [269, 0]
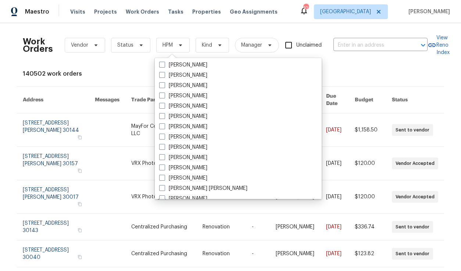
click at [202, 147] on label "[PERSON_NAME]" at bounding box center [183, 147] width 48 height 7
click at [164, 147] on input "[PERSON_NAME]" at bounding box center [161, 146] width 5 height 5
checkbox input "true"
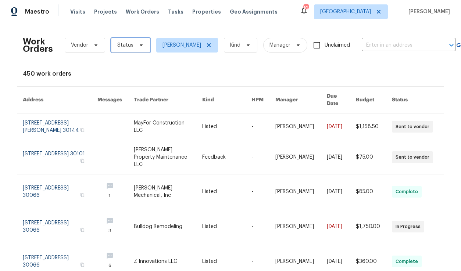
click at [126, 50] on span "Status" at bounding box center [130, 45] width 39 height 15
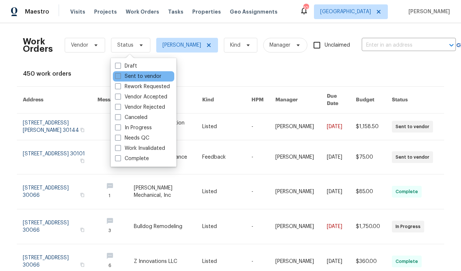
click at [119, 76] on span at bounding box center [118, 76] width 6 height 6
click at [119, 76] on input "Sent to vendor" at bounding box center [117, 75] width 5 height 5
checkbox input "true"
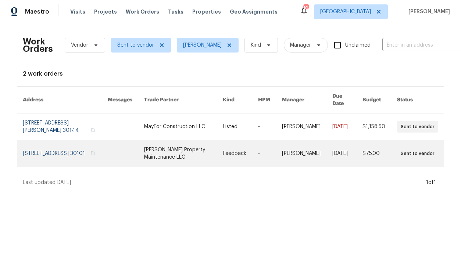
click at [69, 145] on link at bounding box center [65, 153] width 85 height 26
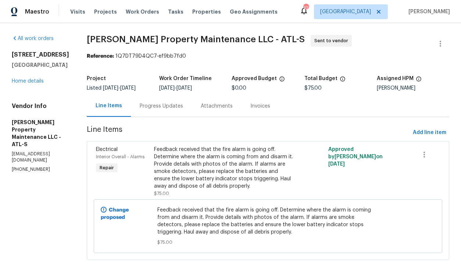
click at [159, 108] on div "Progress Updates" at bounding box center [161, 106] width 43 height 7
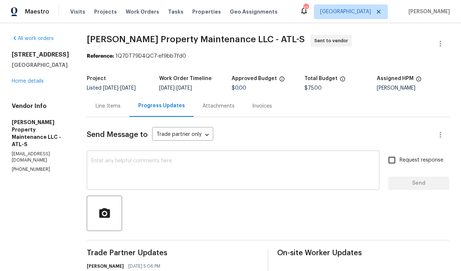
click at [137, 164] on textarea at bounding box center [233, 171] width 284 height 26
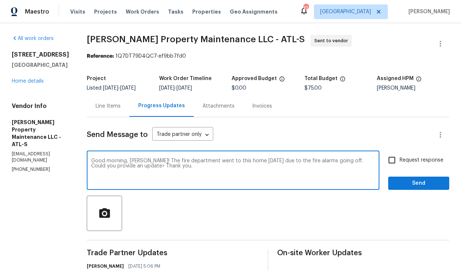
click at [139, 166] on textarea "Good morning, Danny! The fire department went to this home yesterday due to the…" at bounding box center [233, 171] width 284 height 26
type textarea "Good morning, Danny! The fire department went to this home yesterday due to the…"
click at [403, 185] on span "Send" at bounding box center [418, 183] width 49 height 9
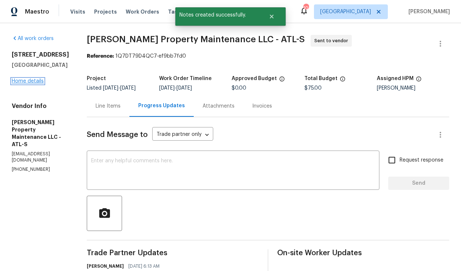
click at [36, 84] on link "Home details" at bounding box center [28, 81] width 32 height 5
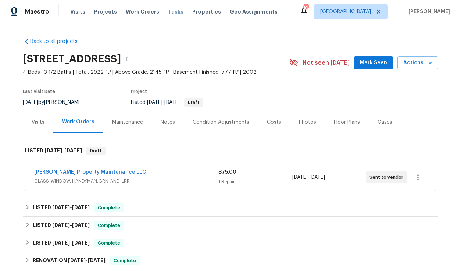
click at [168, 13] on span "Tasks" at bounding box center [175, 11] width 15 height 5
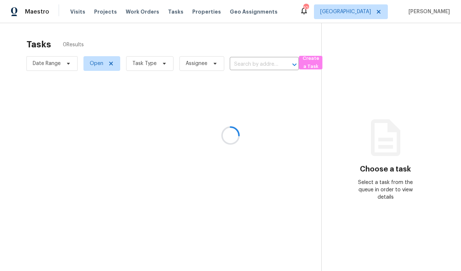
click at [145, 61] on div at bounding box center [230, 135] width 461 height 271
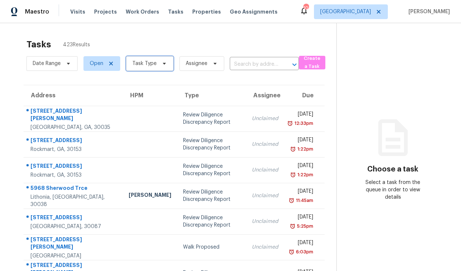
click at [142, 69] on span "Task Type" at bounding box center [149, 63] width 47 height 15
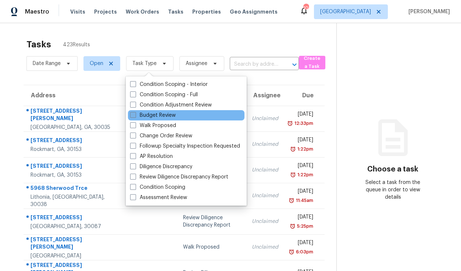
click at [149, 114] on label "Budget Review" at bounding box center [153, 115] width 46 height 7
click at [135, 114] on input "Budget Review" at bounding box center [132, 114] width 5 height 5
checkbox input "true"
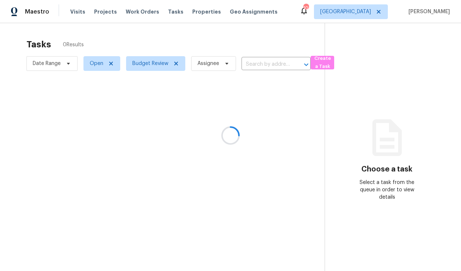
click at [173, 35] on div at bounding box center [230, 135] width 461 height 271
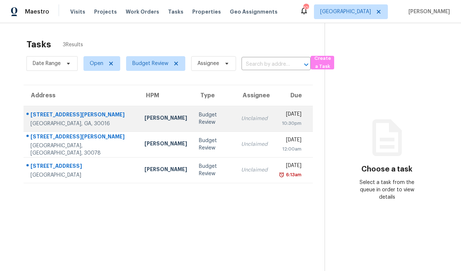
click at [241, 117] on div "Unclaimed" at bounding box center [254, 118] width 26 height 7
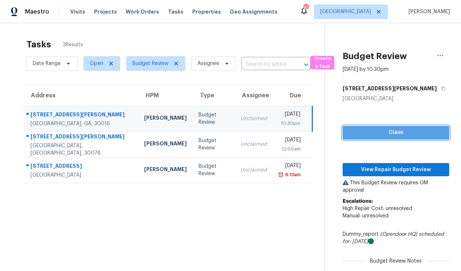
click at [352, 131] on span "Claim" at bounding box center [396, 132] width 95 height 9
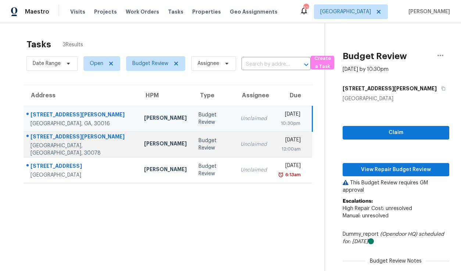
click at [279, 139] on div "Wed, Oct 8th 2025" at bounding box center [290, 140] width 22 height 9
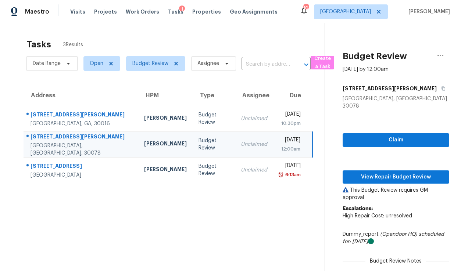
click at [338, 138] on div "Budget Review Oct 8th 2025 by 12:00am 2576 Ashworth Lake Rd Snellville, GA 3007…" at bounding box center [387, 164] width 124 height 283
click at [356, 136] on span "Claim" at bounding box center [396, 140] width 95 height 9
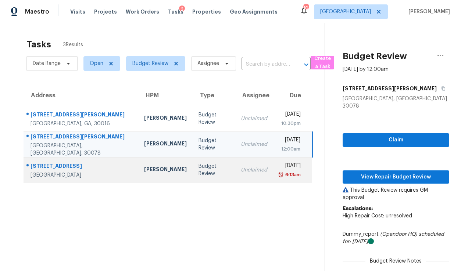
click at [235, 175] on td "Unclaimed" at bounding box center [254, 170] width 38 height 26
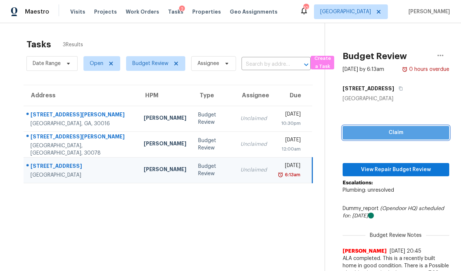
click at [365, 137] on button "Claim" at bounding box center [396, 133] width 107 height 14
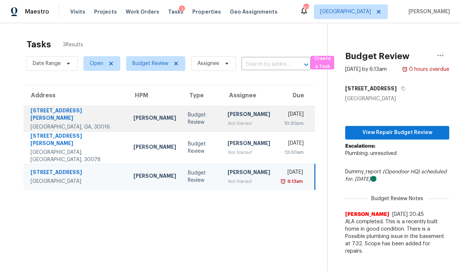
click at [231, 125] on div "Not Started" at bounding box center [249, 123] width 43 height 7
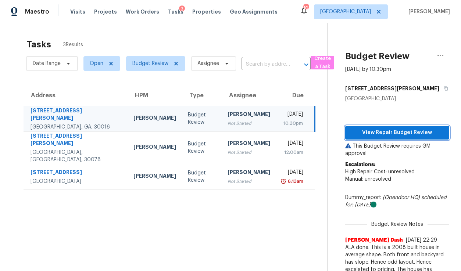
click at [390, 133] on span "View Repair Budget Review" at bounding box center [397, 132] width 92 height 9
